Goal: Information Seeking & Learning: Learn about a topic

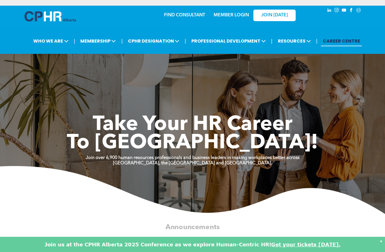
click at [51, 42] on span "WHO WE ARE" at bounding box center [51, 41] width 39 height 10
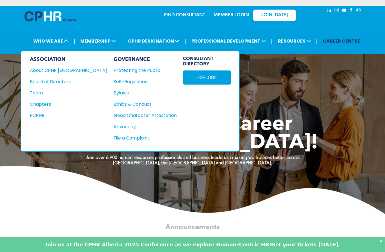
click at [45, 72] on div "About CPHR [GEOGRAPHIC_DATA]" at bounding box center [65, 70] width 70 height 7
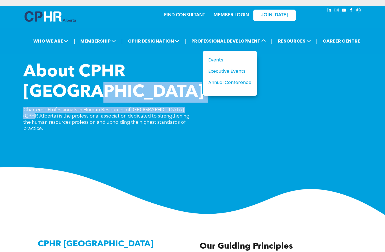
click at [219, 63] on div "Events" at bounding box center [227, 59] width 39 height 7
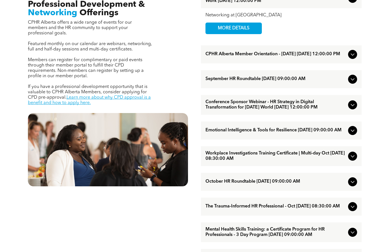
scroll to position [210, 0]
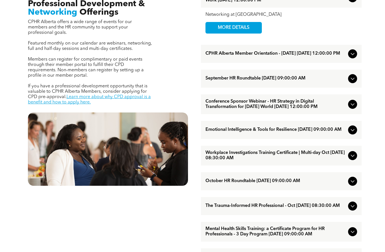
click at [277, 161] on span "Workplace Investigations Training Certificate | Multi-day Oct [DATE] 08:30:00 AM" at bounding box center [276, 156] width 140 height 11
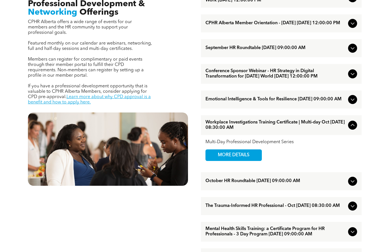
scroll to position [210, 0]
click at [254, 161] on span "MORE DETAILS" at bounding box center [234, 155] width 45 height 11
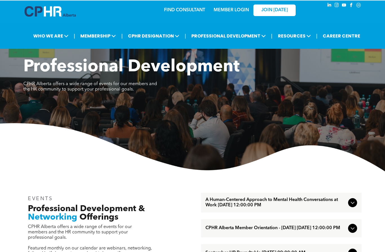
scroll to position [5, 0]
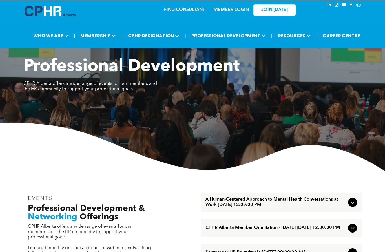
click at [304, 36] on span "RESOURCES" at bounding box center [294, 35] width 36 height 10
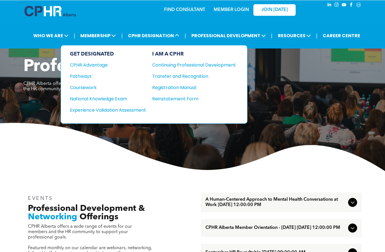
click at [169, 38] on span "CPHR DESIGNATION" at bounding box center [153, 35] width 55 height 10
click at [91, 89] on div "Coursework" at bounding box center [104, 87] width 69 height 7
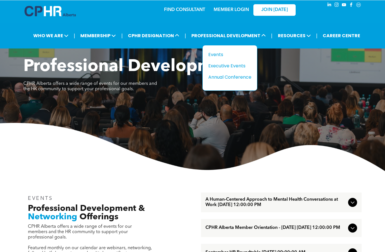
click at [218, 55] on div "Events" at bounding box center [227, 54] width 39 height 7
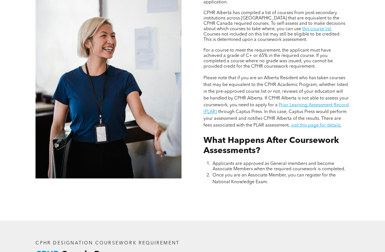
scroll to position [472, 0]
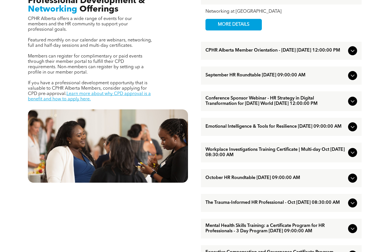
scroll to position [215, 0]
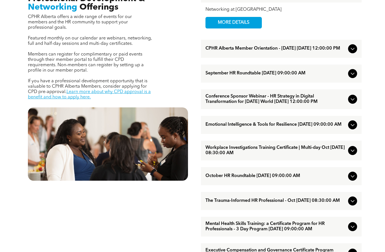
click at [355, 154] on icon at bounding box center [353, 151] width 7 height 7
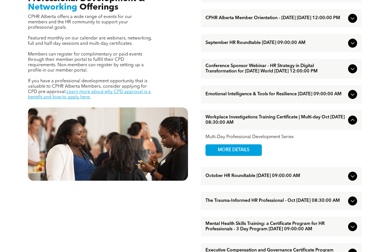
click at [244, 156] on span "MORE DETAILS" at bounding box center [234, 150] width 45 height 11
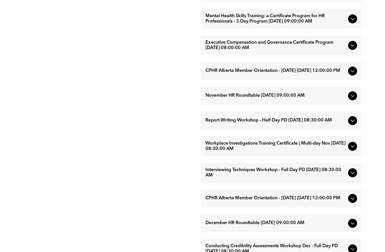
click at [353, 148] on icon at bounding box center [353, 147] width 4 height 2
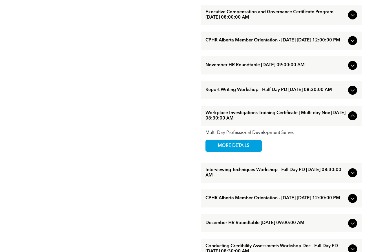
click at [247, 151] on span "MORE DETAILS" at bounding box center [234, 145] width 45 height 11
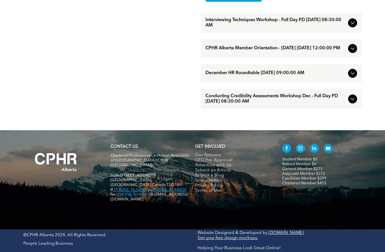
scroll to position [598, 0]
